Goal: Task Accomplishment & Management: Manage account settings

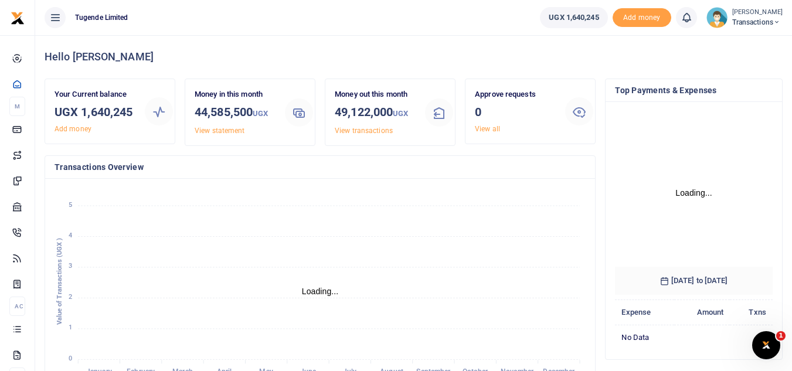
click at [770, 19] on span "Transactions" at bounding box center [758, 22] width 50 height 11
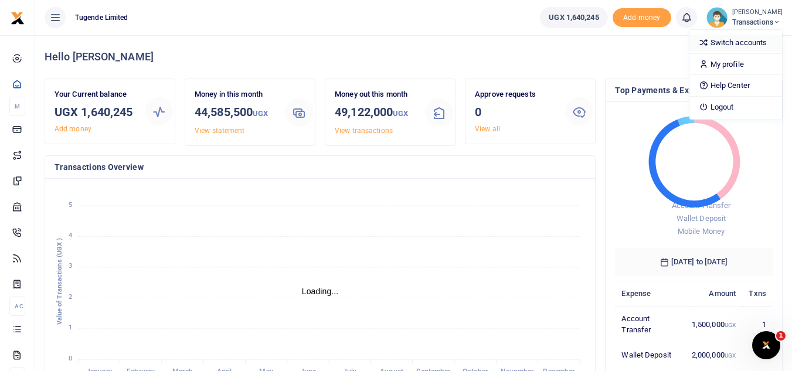
scroll to position [156, 149]
click at [757, 37] on link "Switch accounts" at bounding box center [736, 43] width 93 height 16
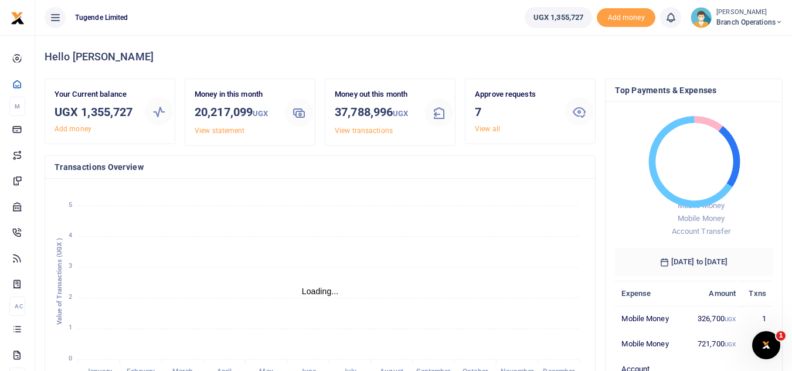
scroll to position [9, 9]
click at [761, 23] on span "Branch Operations" at bounding box center [750, 22] width 66 height 11
click at [743, 41] on link "Switch accounts" at bounding box center [738, 43] width 93 height 16
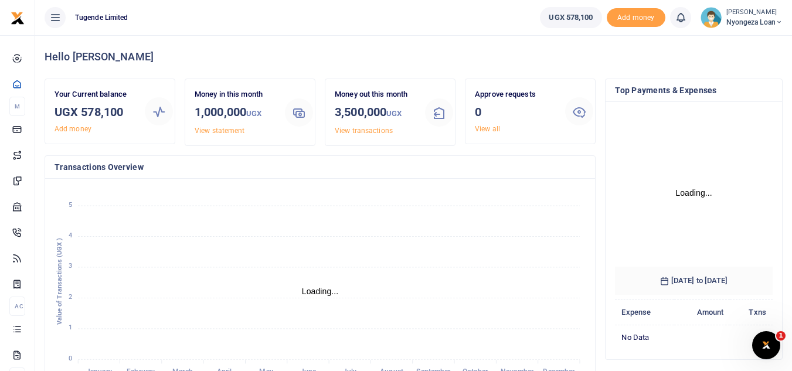
click at [778, 15] on small "[PERSON_NAME]" at bounding box center [755, 13] width 56 height 10
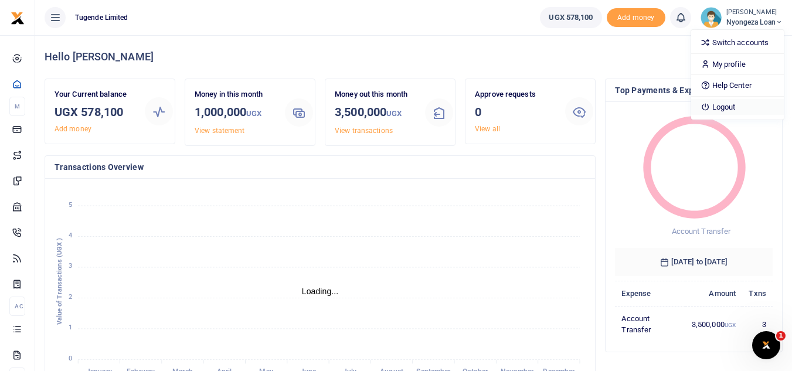
scroll to position [9, 9]
click at [750, 105] on link "Logout" at bounding box center [738, 107] width 93 height 16
